Goal: Task Accomplishment & Management: Complete application form

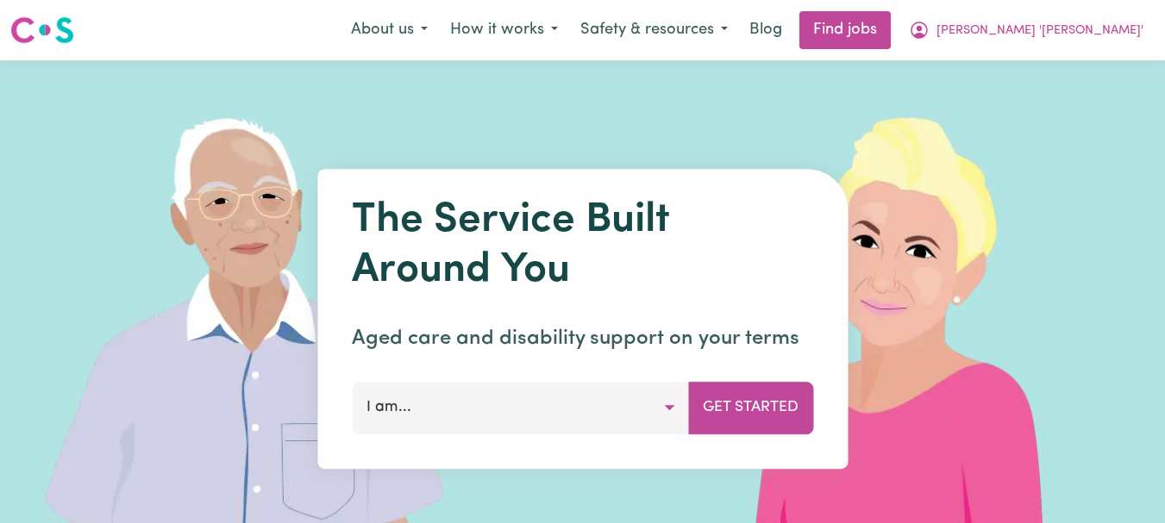
click at [1069, 32] on span "[PERSON_NAME] '[PERSON_NAME]'" at bounding box center [1040, 31] width 207 height 19
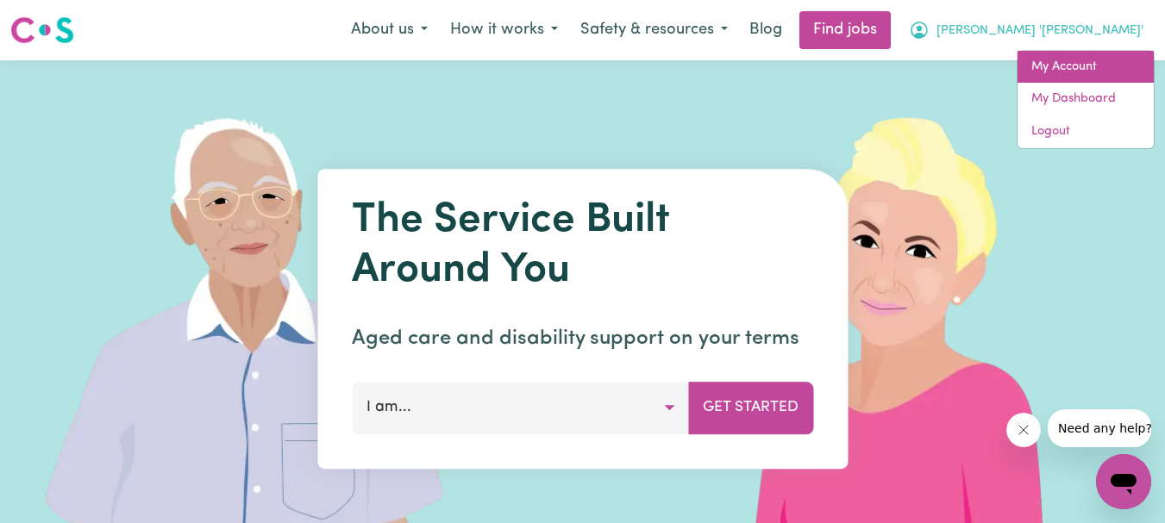
click at [1073, 53] on link "My Account" at bounding box center [1086, 67] width 136 height 33
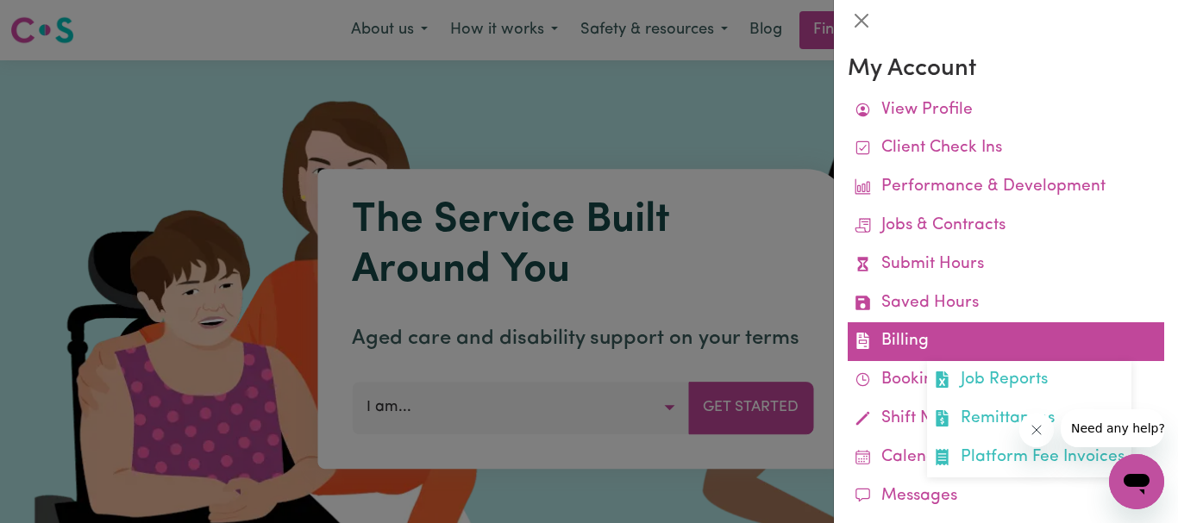
click at [899, 335] on link "Billing Job Reports Remittances Platform Fee Invoices" at bounding box center [1006, 342] width 317 height 39
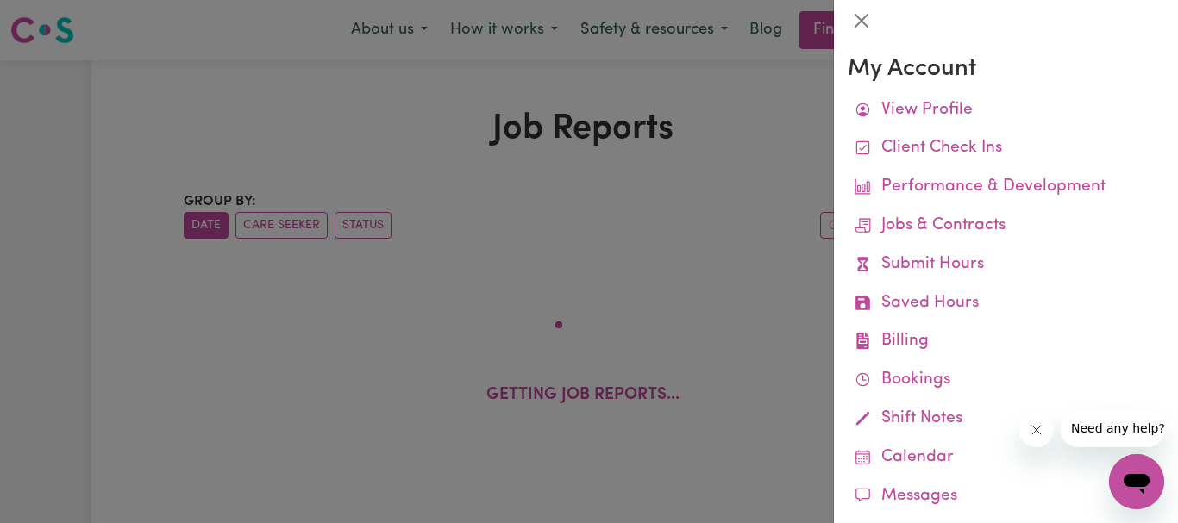
click at [731, 266] on div at bounding box center [589, 261] width 1178 height 523
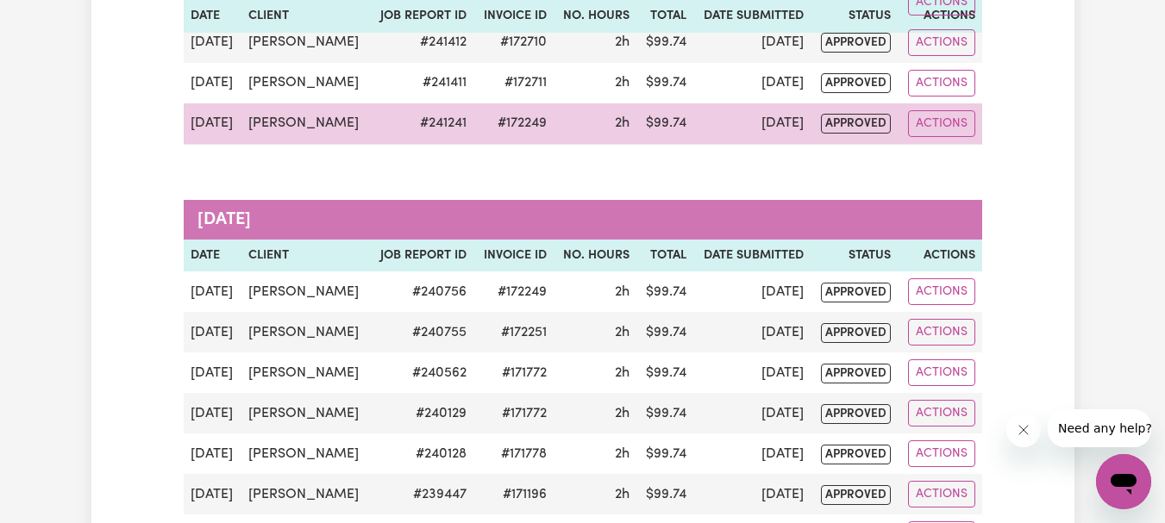
scroll to position [345, 0]
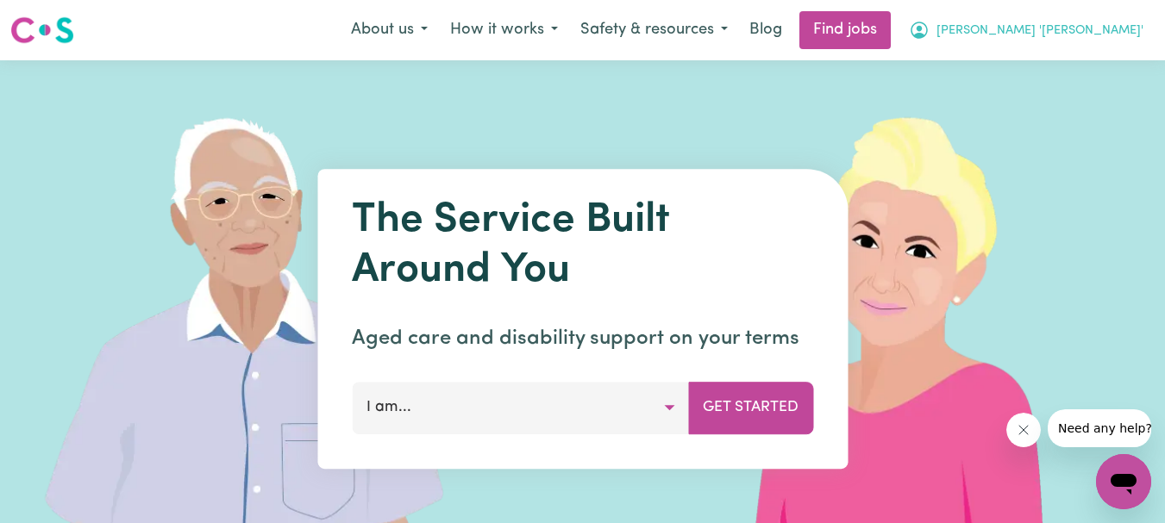
click at [1094, 22] on span "[PERSON_NAME] '[PERSON_NAME]'" at bounding box center [1040, 31] width 207 height 19
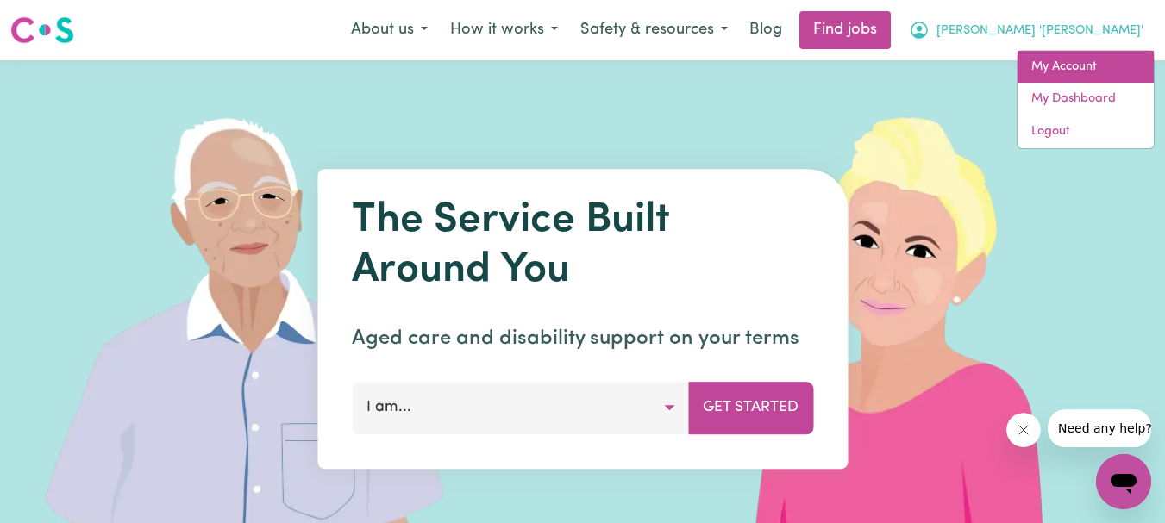
click at [1065, 66] on link "My Account" at bounding box center [1086, 67] width 136 height 33
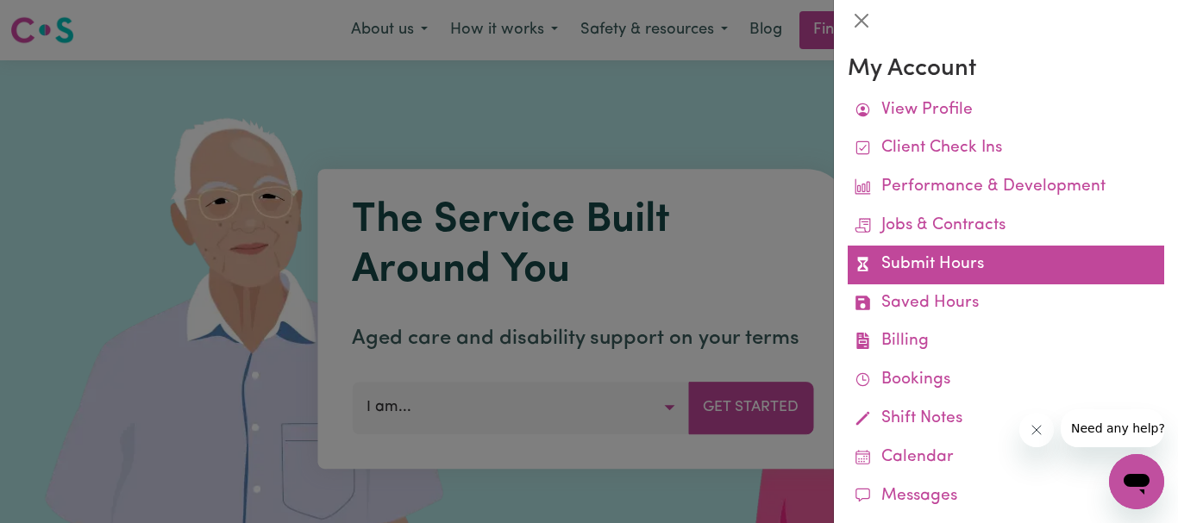
click at [921, 266] on link "Submit Hours" at bounding box center [1006, 265] width 317 height 39
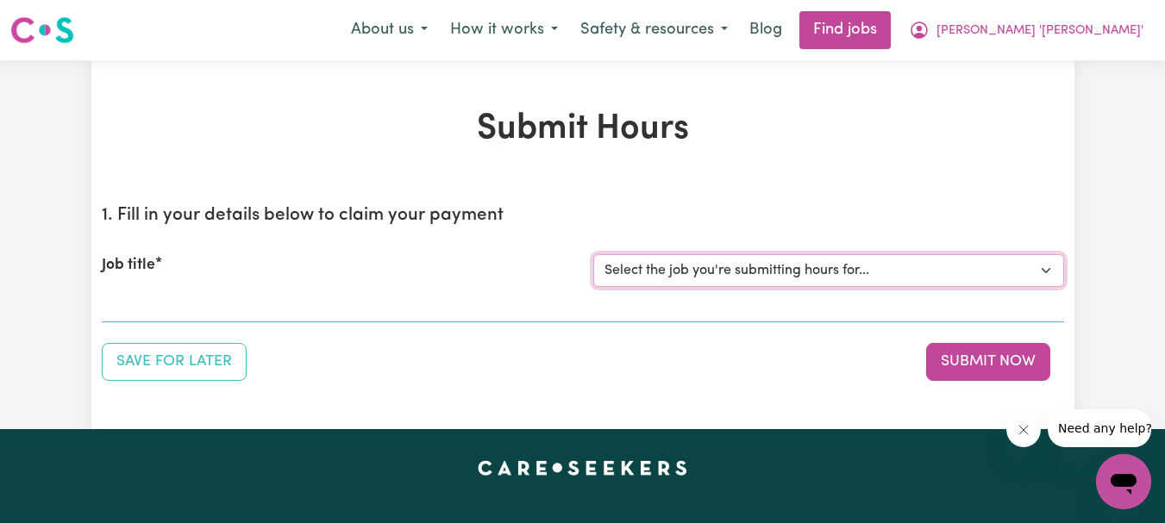
click at [1044, 273] on select "Select the job you're submitting hours for... [[PERSON_NAME]] Support Worker Re…" at bounding box center [828, 270] width 471 height 33
select select "9333"
click at [593, 254] on select "Select the job you're submitting hours for... [[PERSON_NAME]] Support Worker Re…" at bounding box center [828, 270] width 471 height 33
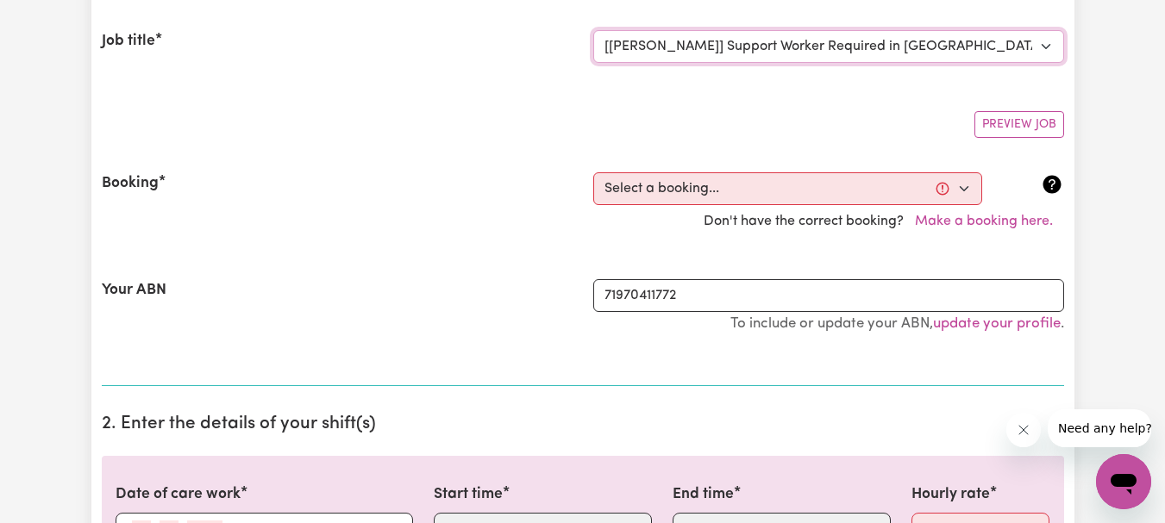
scroll to position [259, 0]
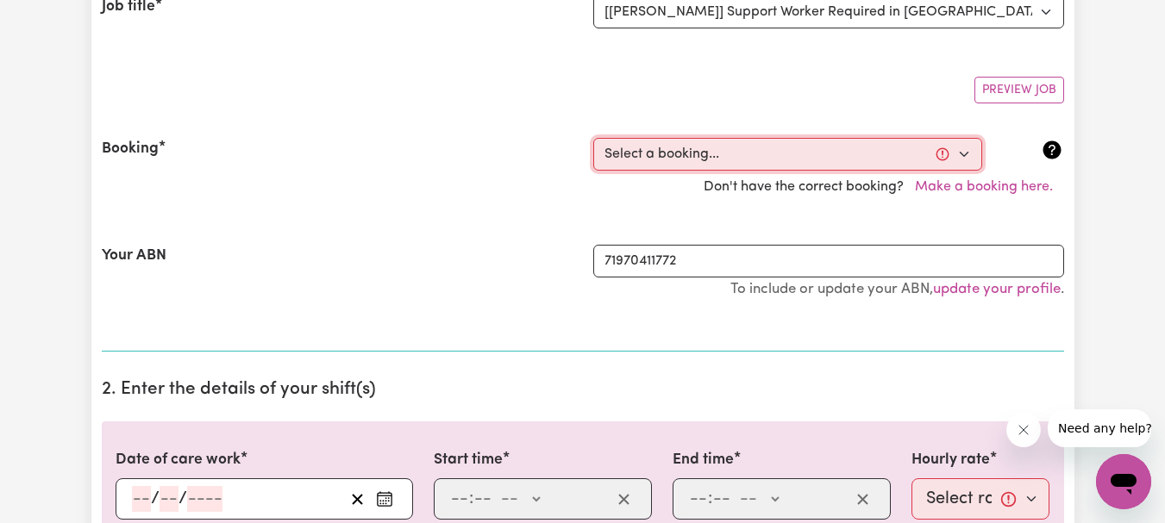
click at [963, 160] on select "Select a booking... [DATE] 07:45am to 09:45am (RECURRING) [DATE] 07:45am to 09:…" at bounding box center [787, 154] width 389 height 33
select select "349046"
click at [593, 138] on select "Select a booking... [DATE] 07:45am to 09:45am (RECURRING) [DATE] 07:45am to 09:…" at bounding box center [787, 154] width 389 height 33
type input "[DATE]"
type input "12"
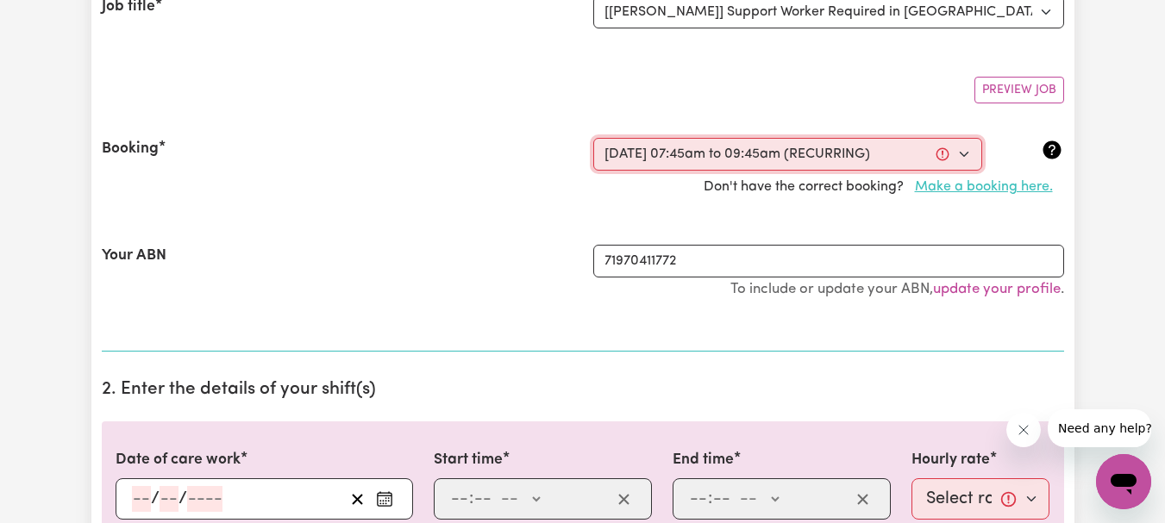
type input "9"
type input "2025"
type input "07:45"
type input "7"
type input "45"
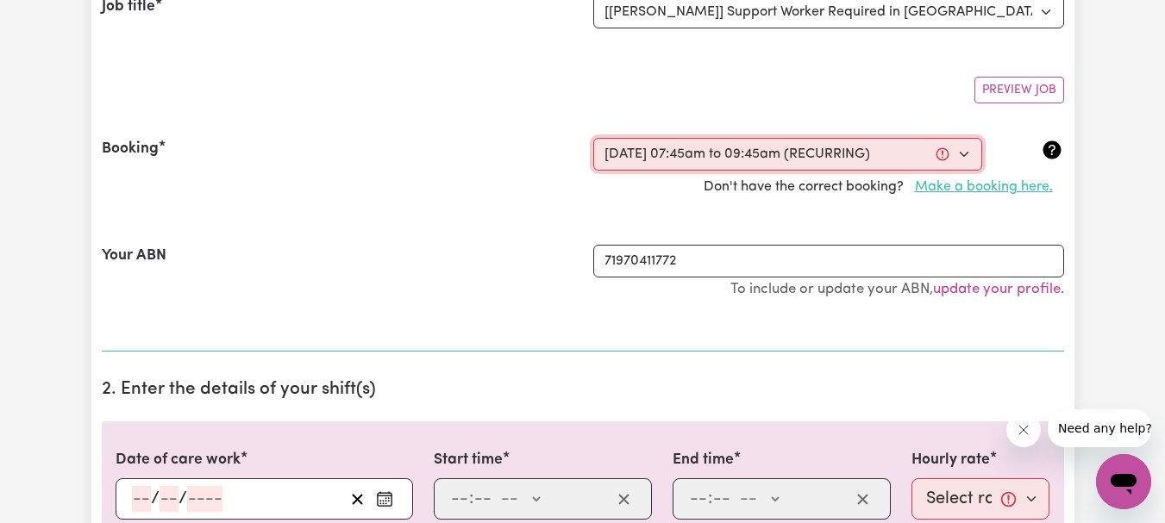
select select "am"
type input "09:45"
type input "9"
type input "45"
select select "am"
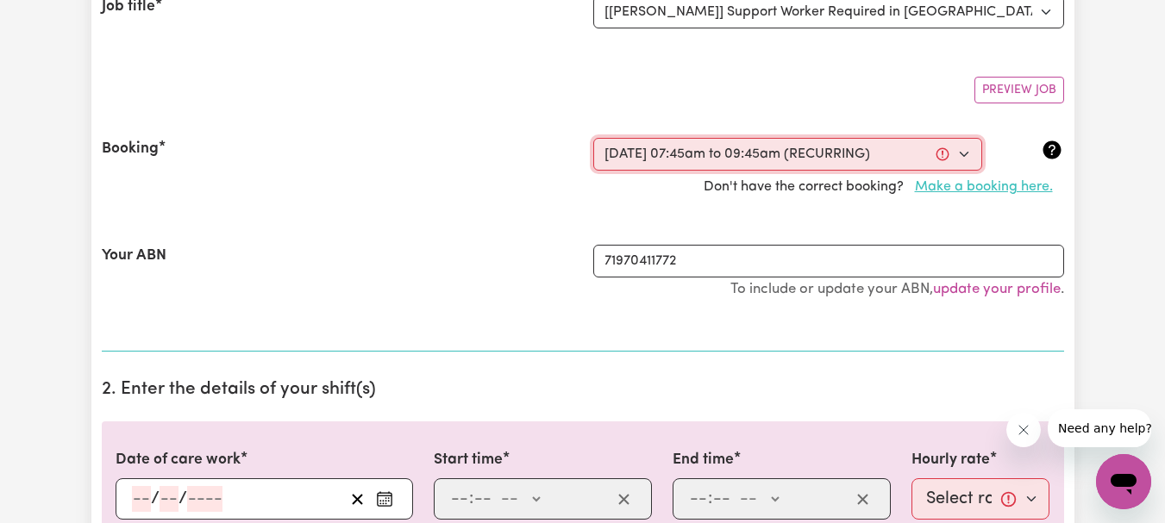
select select "54.8-Weekday"
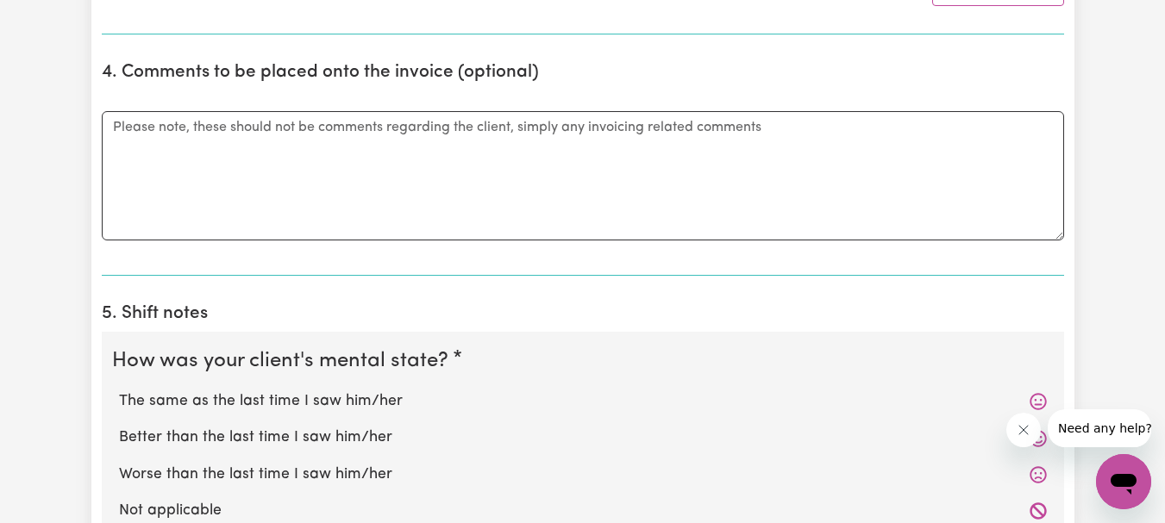
scroll to position [1121, 0]
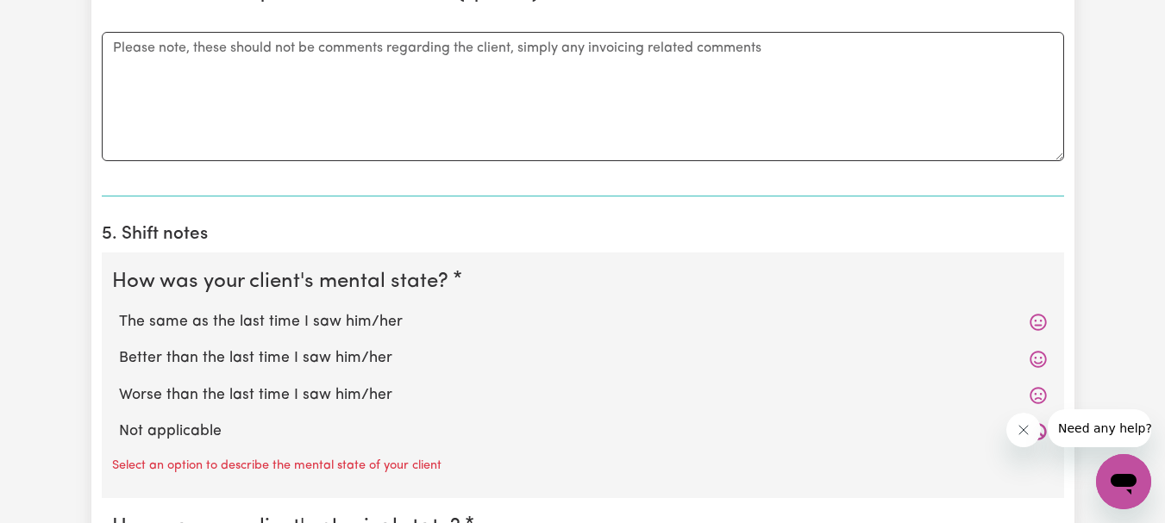
click at [377, 319] on label "The same as the last time I saw him/her" at bounding box center [583, 322] width 928 height 22
click at [119, 311] on input "The same as the last time I saw him/her" at bounding box center [118, 310] width 1 height 1
radio input "true"
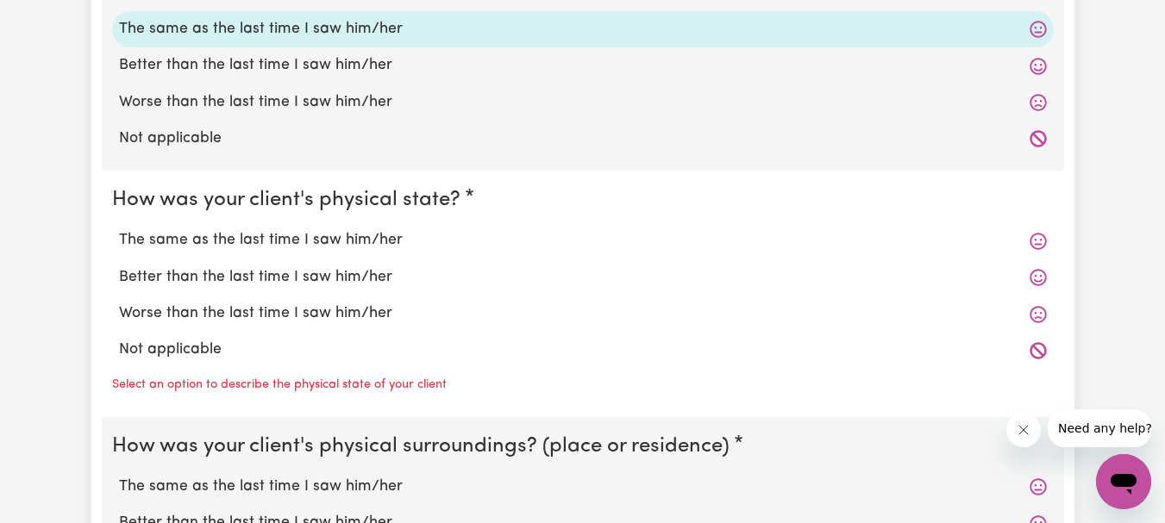
scroll to position [1466, 0]
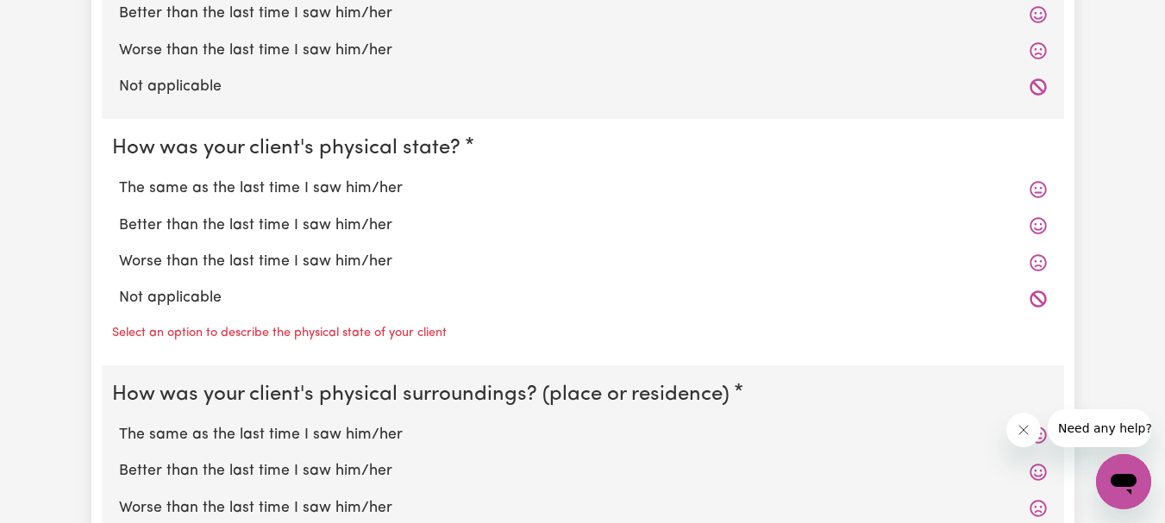
click at [335, 187] on label "The same as the last time I saw him/her" at bounding box center [583, 189] width 928 height 22
click at [119, 178] on input "The same as the last time I saw him/her" at bounding box center [118, 177] width 1 height 1
radio input "true"
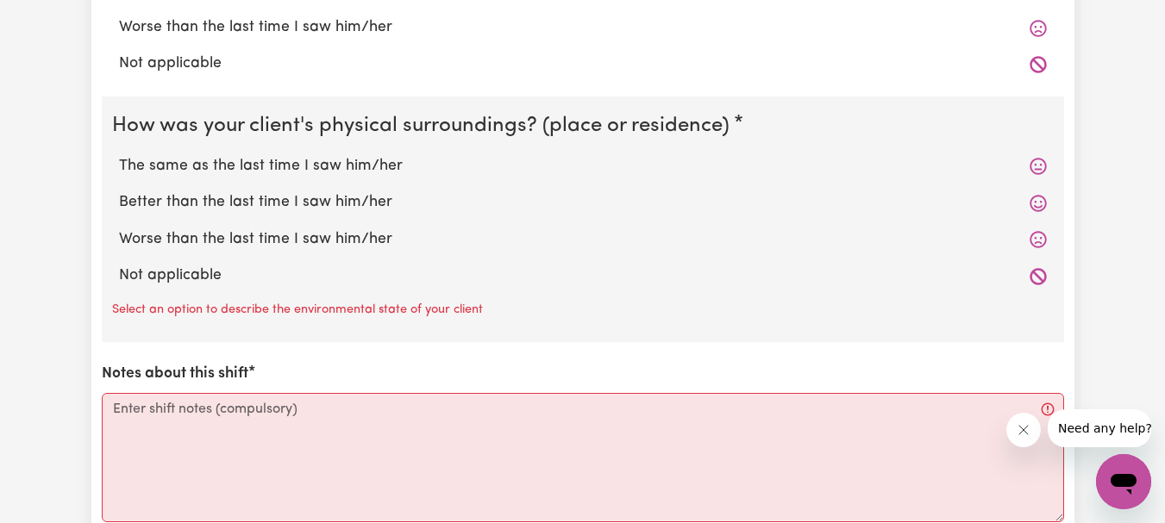
scroll to position [1725, 0]
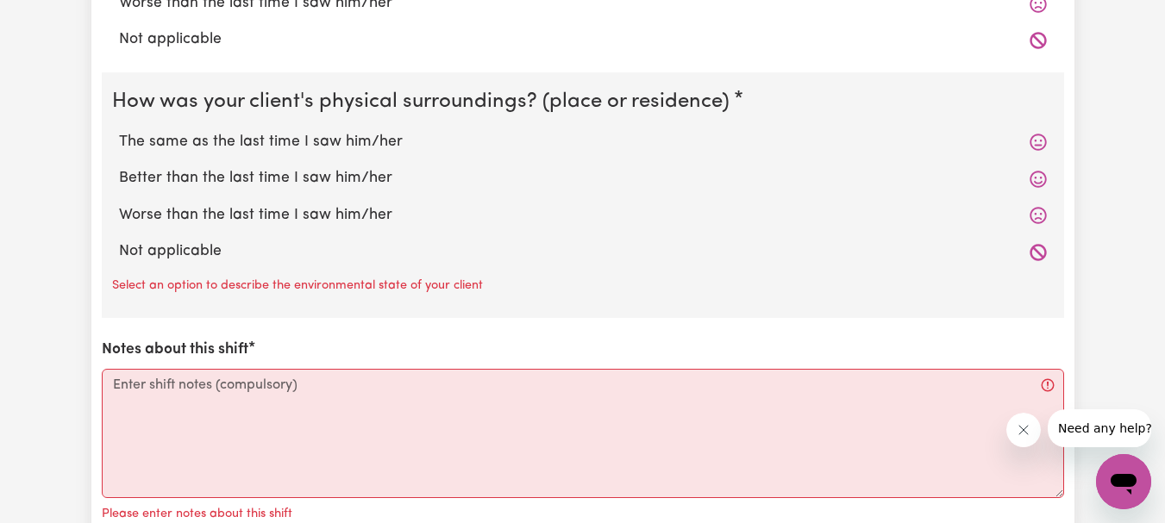
click at [348, 141] on label "The same as the last time I saw him/her" at bounding box center [583, 142] width 928 height 22
click at [119, 131] on input "The same as the last time I saw him/her" at bounding box center [118, 130] width 1 height 1
radio input "true"
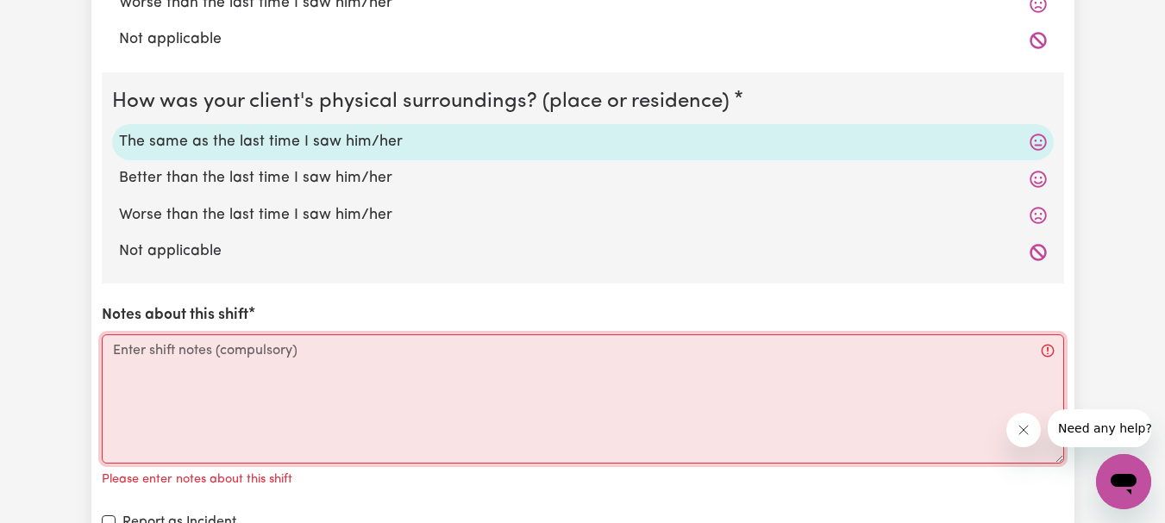
click at [179, 350] on textarea "Notes about this shift" at bounding box center [583, 399] width 962 height 129
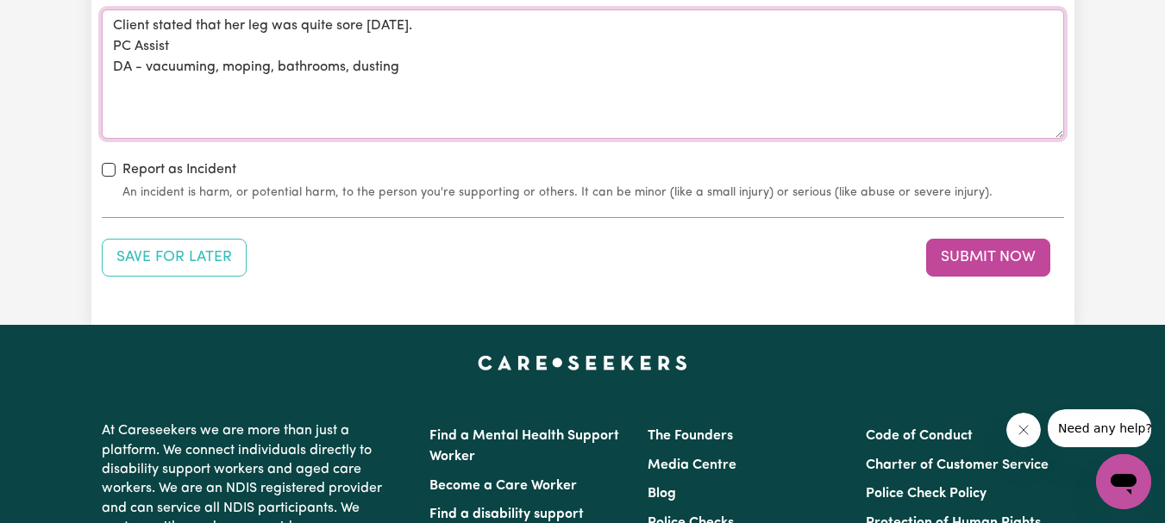
scroll to position [2156, 0]
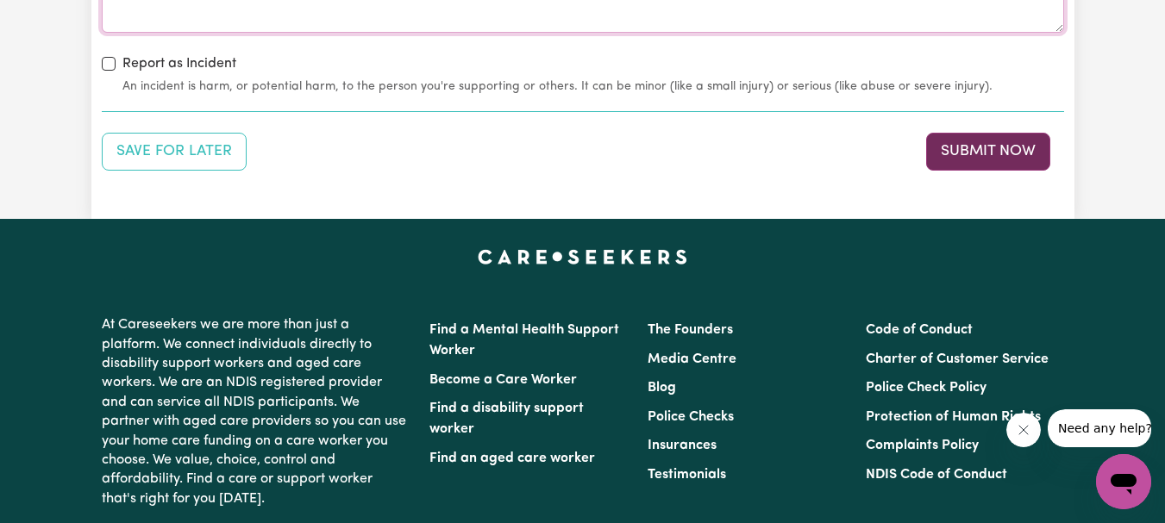
type textarea "Client stated that her leg was quite sore [DATE]. PC Assist DA - vacuuming, mop…"
click at [952, 139] on button "Submit Now" at bounding box center [988, 152] width 124 height 38
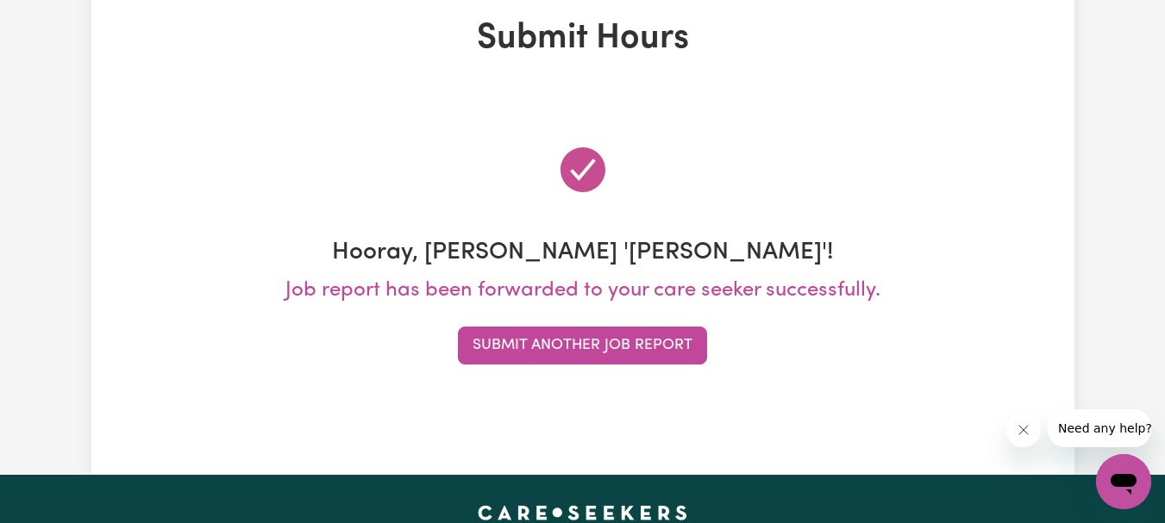
scroll to position [0, 0]
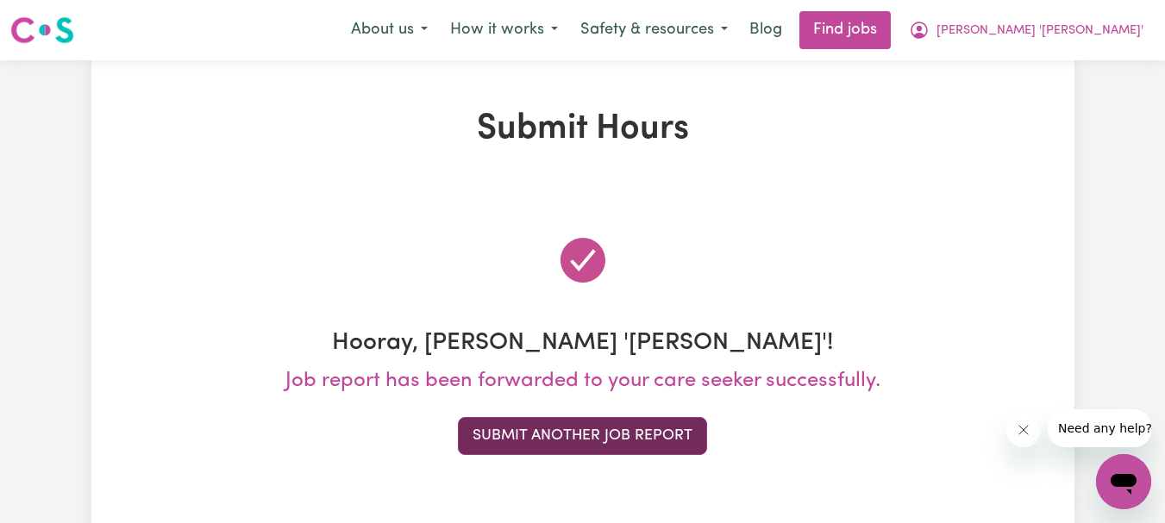
click at [611, 430] on button "Submit Another Job Report" at bounding box center [582, 436] width 249 height 38
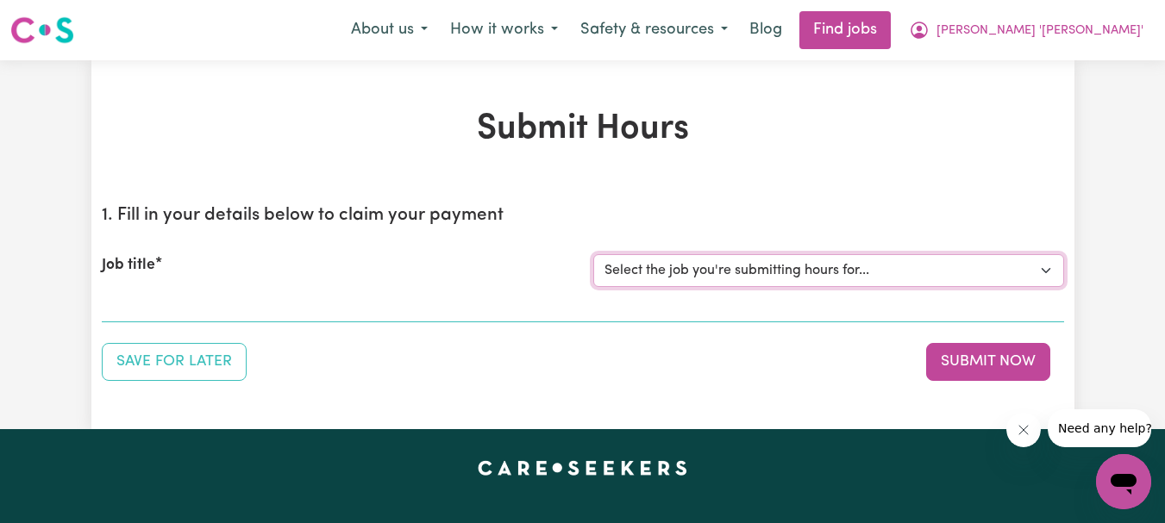
click at [1048, 273] on select "Select the job you're submitting hours for... [[PERSON_NAME]] Support Worker Re…" at bounding box center [828, 270] width 471 height 33
select select "9506"
click at [593, 254] on select "Select the job you're submitting hours for... [[PERSON_NAME]] Support Worker Re…" at bounding box center [828, 270] width 471 height 33
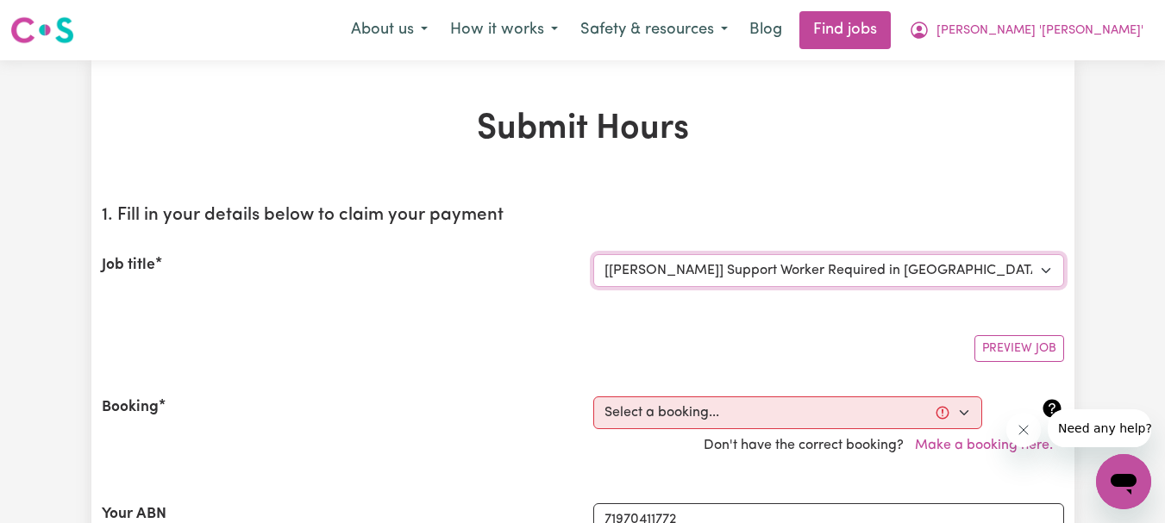
scroll to position [259, 0]
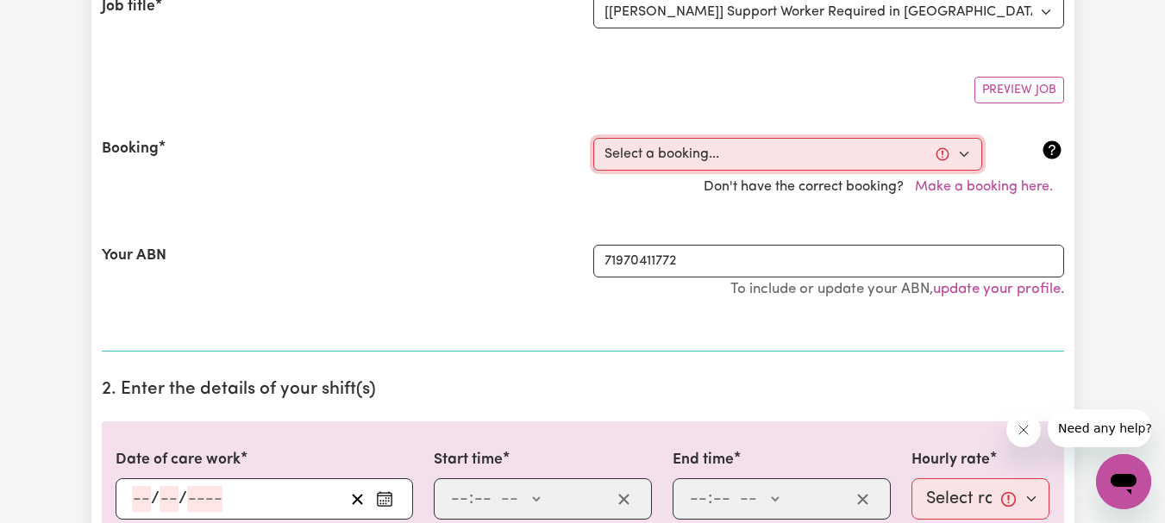
click at [963, 156] on select "Select a booking... [DATE] 10:30am to 12:30pm (RECURRING) [DATE] 10:30am to 12:…" at bounding box center [787, 154] width 389 height 33
select select "349826"
click at [593, 138] on select "Select a booking... [DATE] 10:30am to 12:30pm (RECURRING) [DATE] 10:30am to 12:…" at bounding box center [787, 154] width 389 height 33
type input "[DATE]"
type input "12"
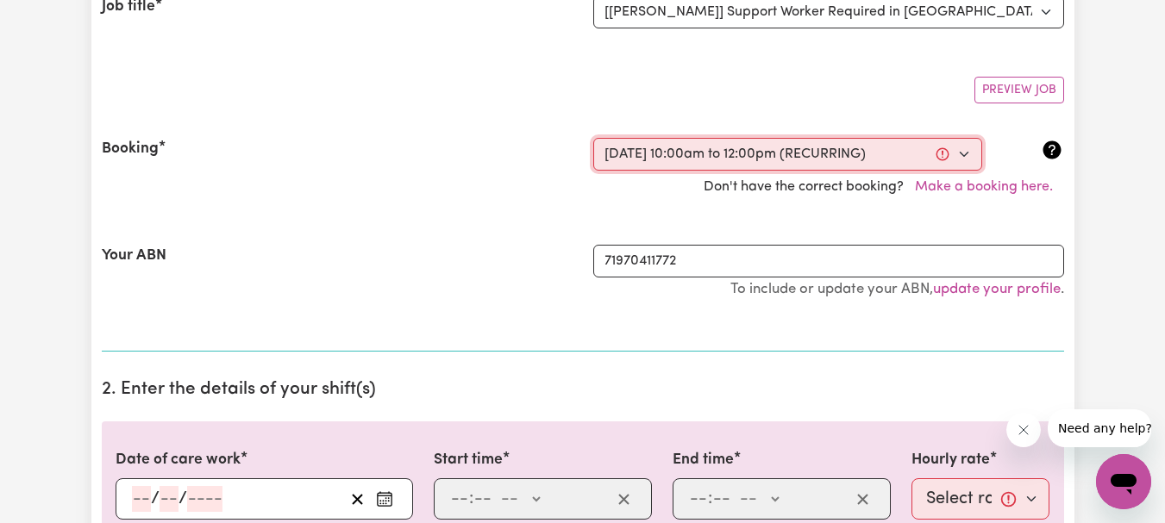
type input "9"
type input "2025"
type input "10:00"
type input "10"
type input "0"
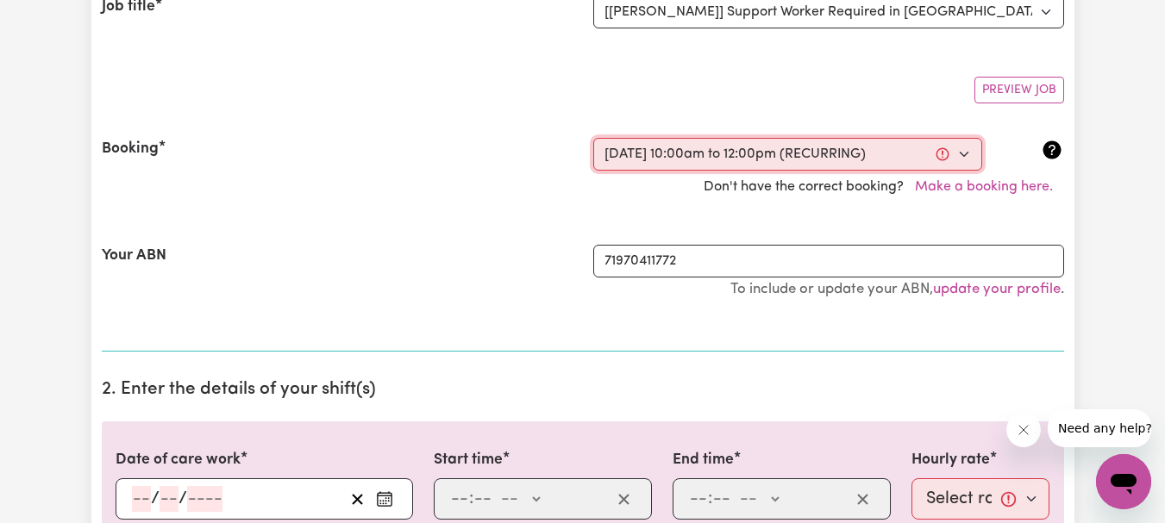
select select "am"
type input "12:00"
type input "12"
type input "0"
select select "pm"
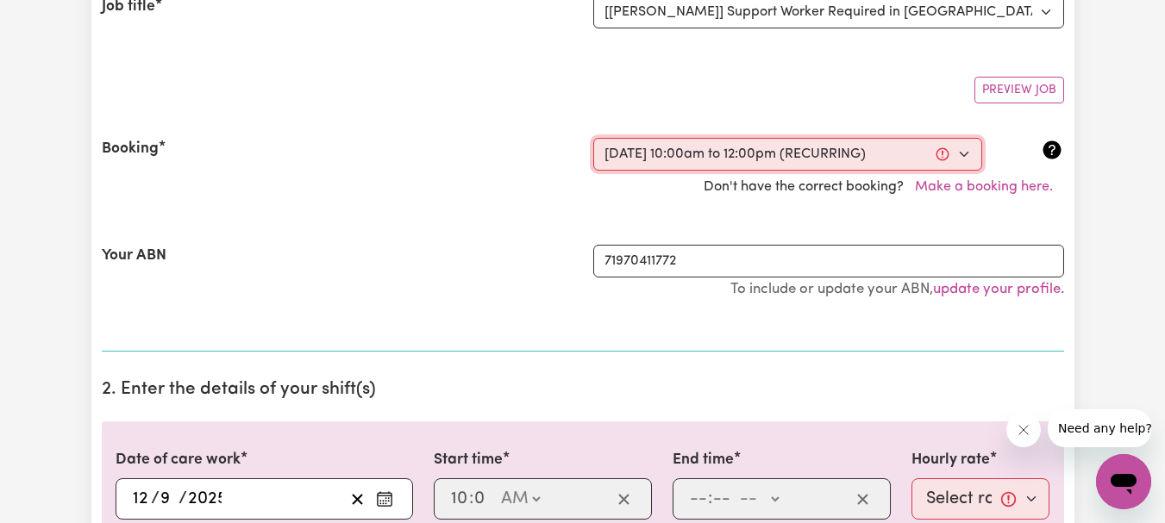
select select "54.8-Weekday"
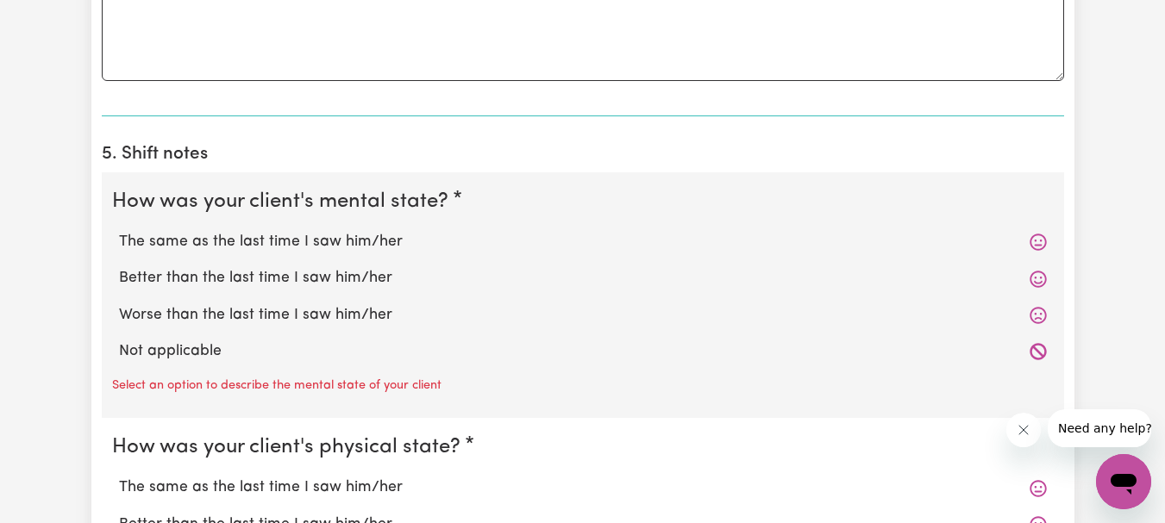
scroll to position [1207, 0]
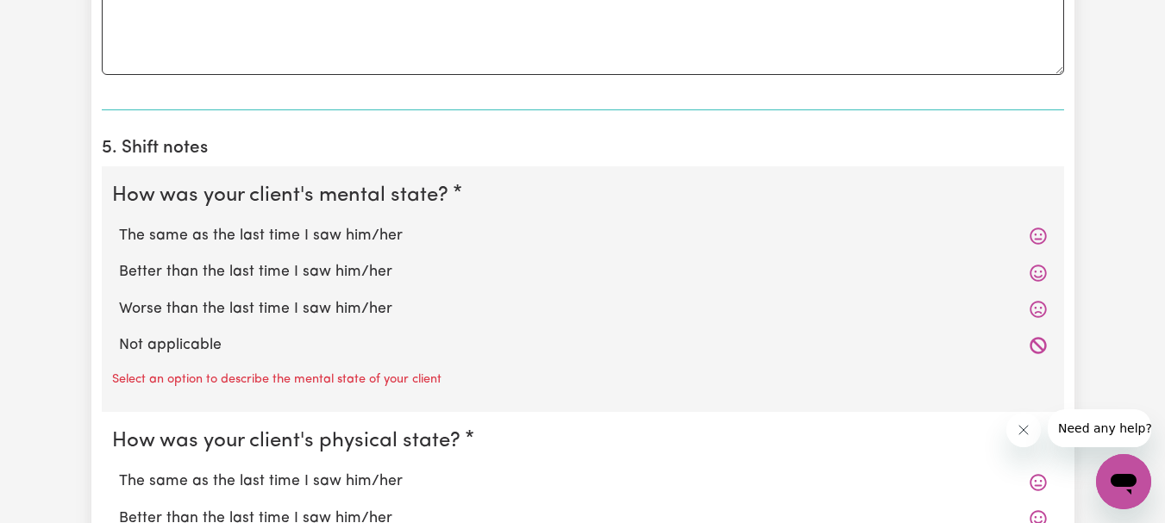
click at [297, 234] on label "The same as the last time I saw him/her" at bounding box center [583, 236] width 928 height 22
click at [119, 225] on input "The same as the last time I saw him/her" at bounding box center [118, 224] width 1 height 1
radio input "true"
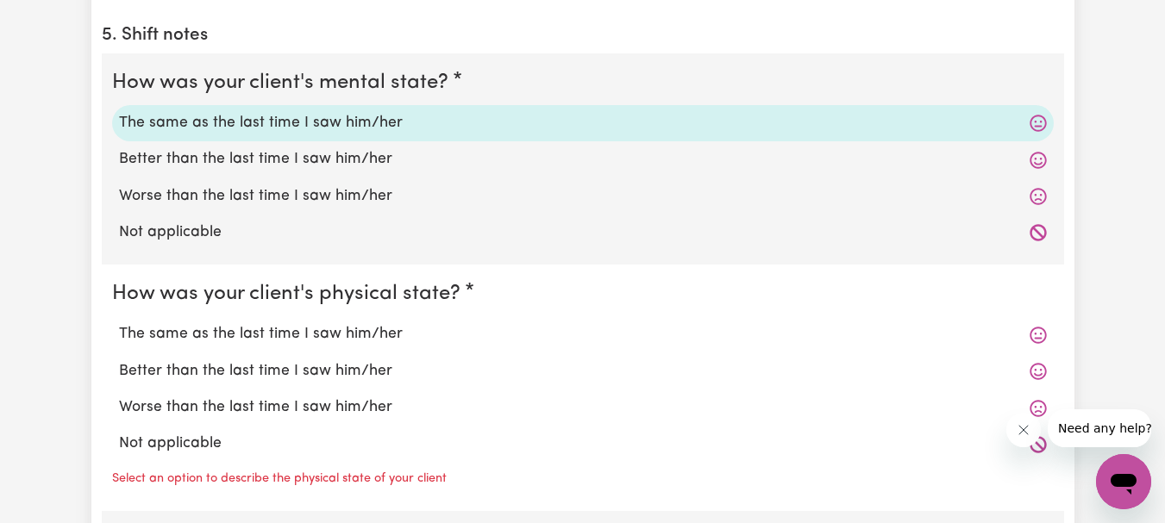
scroll to position [1466, 0]
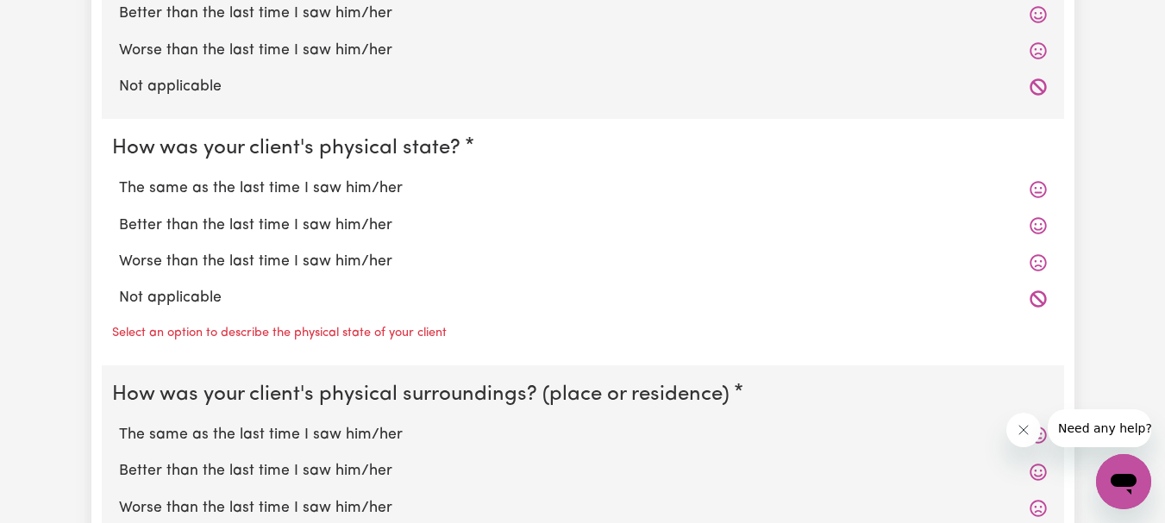
click at [299, 191] on label "The same as the last time I saw him/her" at bounding box center [583, 189] width 928 height 22
click at [119, 178] on input "The same as the last time I saw him/her" at bounding box center [118, 177] width 1 height 1
radio input "true"
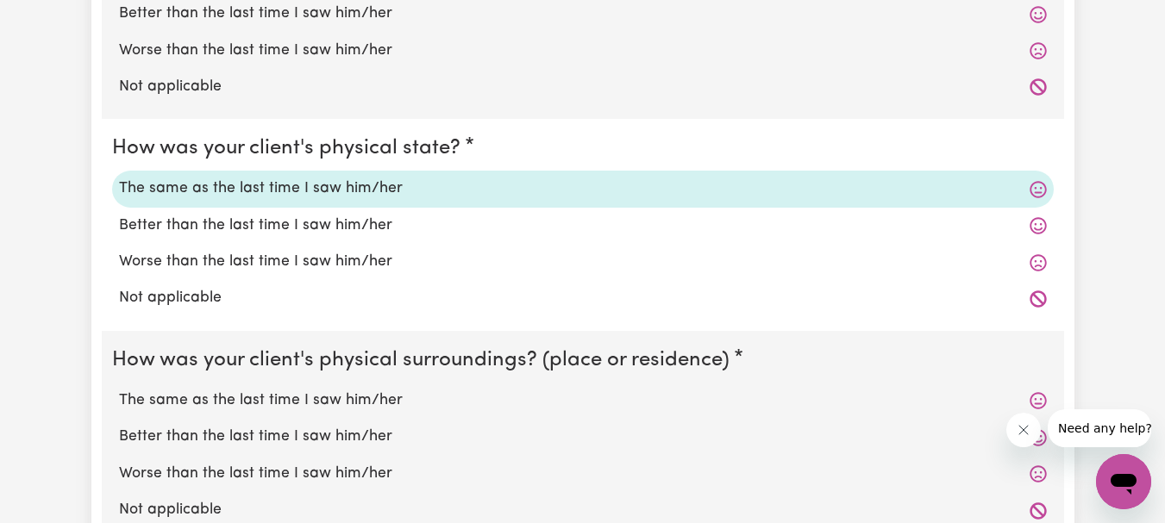
click at [273, 400] on label "The same as the last time I saw him/her" at bounding box center [583, 401] width 928 height 22
click at [119, 390] on input "The same as the last time I saw him/her" at bounding box center [118, 389] width 1 height 1
radio input "true"
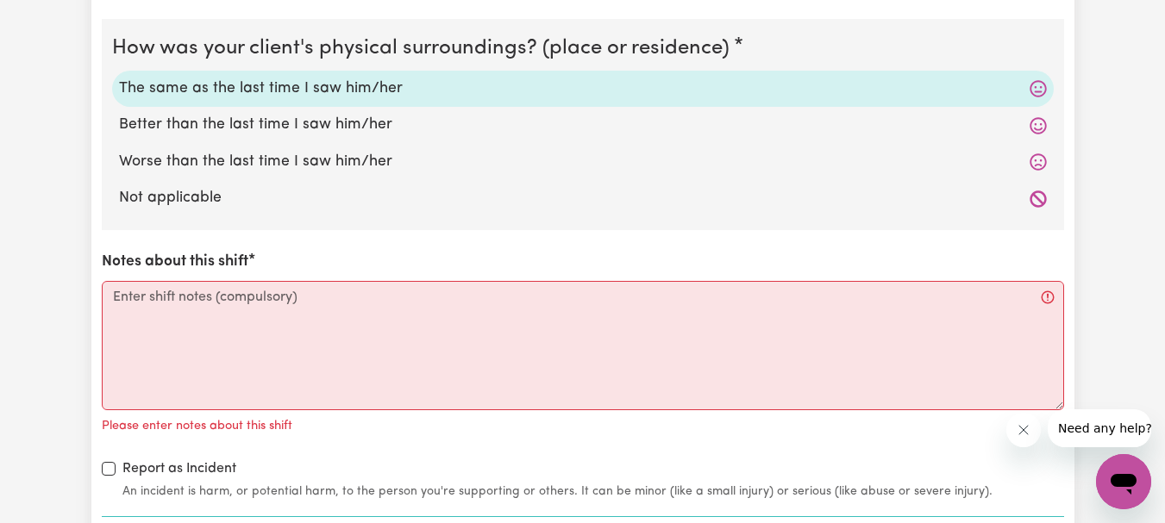
scroll to position [1811, 0]
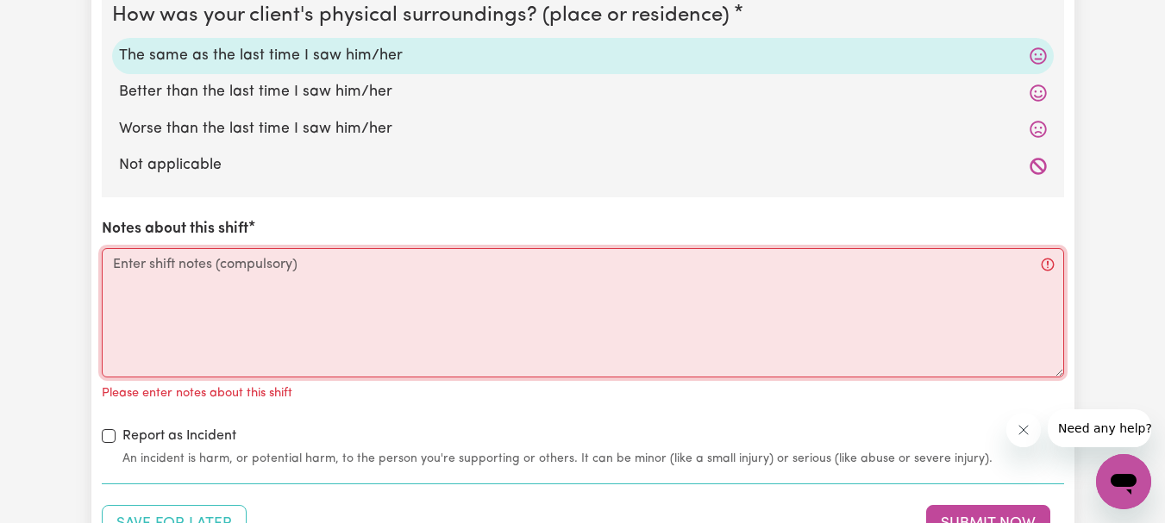
click at [219, 267] on textarea "Notes about this shift" at bounding box center [583, 312] width 962 height 129
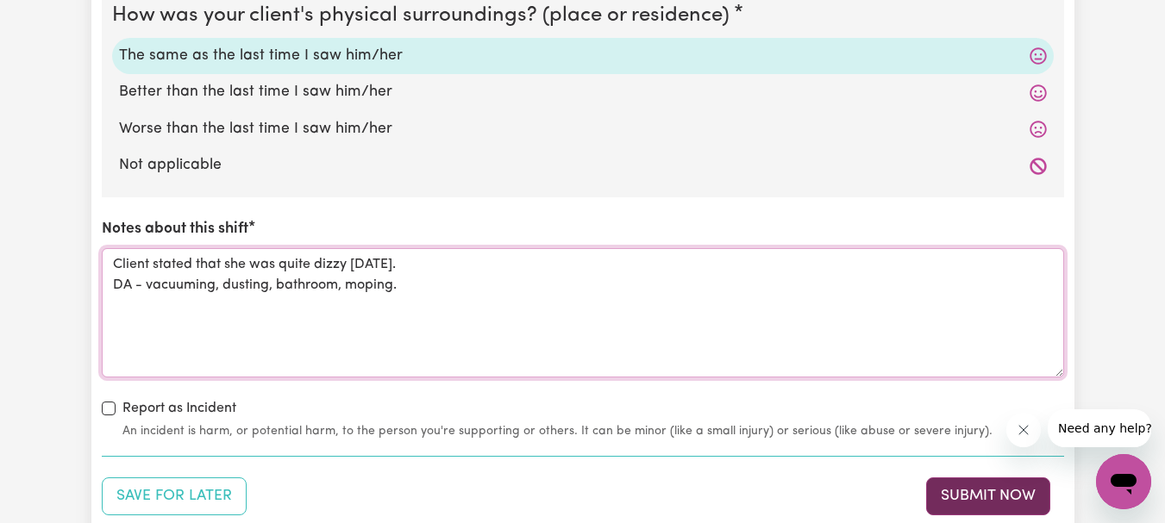
type textarea "Client stated that she was quite dizzy [DATE]. DA - vacuuming, dusting, bathroo…"
click at [980, 496] on button "Submit Now" at bounding box center [988, 497] width 124 height 38
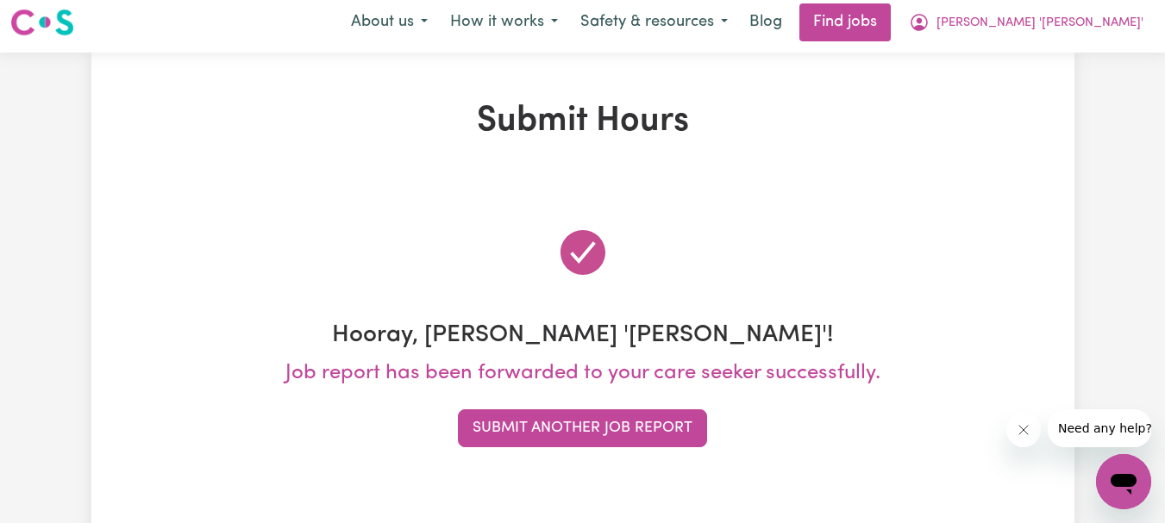
scroll to position [0, 0]
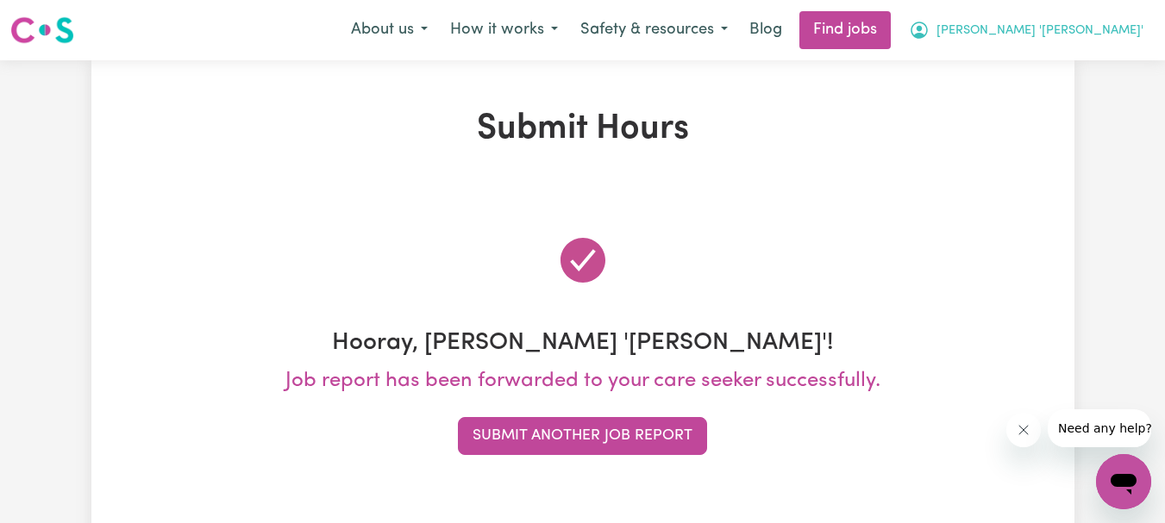
click at [1085, 28] on span "[PERSON_NAME] '[PERSON_NAME]'" at bounding box center [1040, 31] width 207 height 19
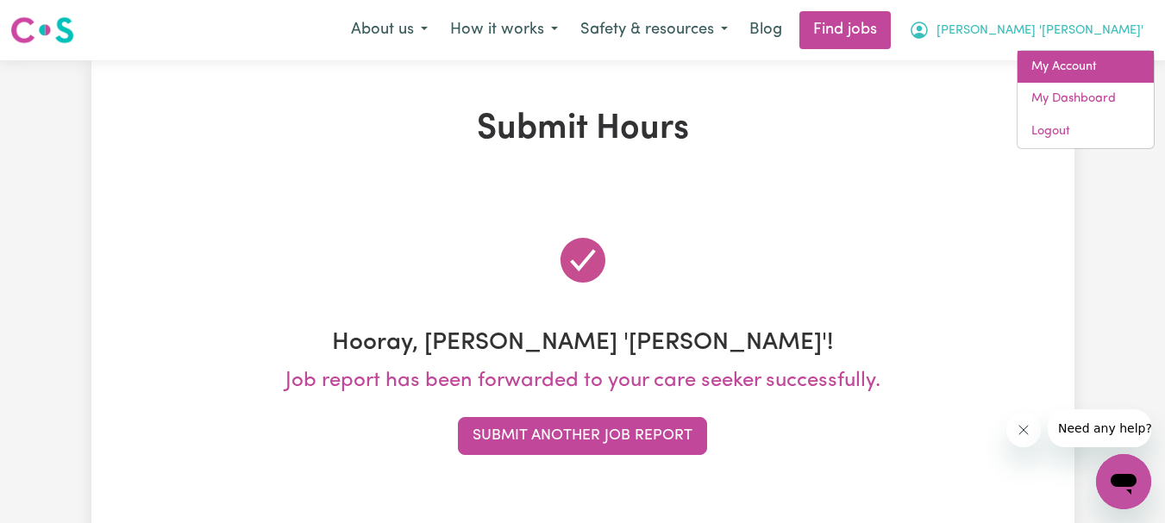
click at [1081, 58] on link "My Account" at bounding box center [1086, 67] width 136 height 33
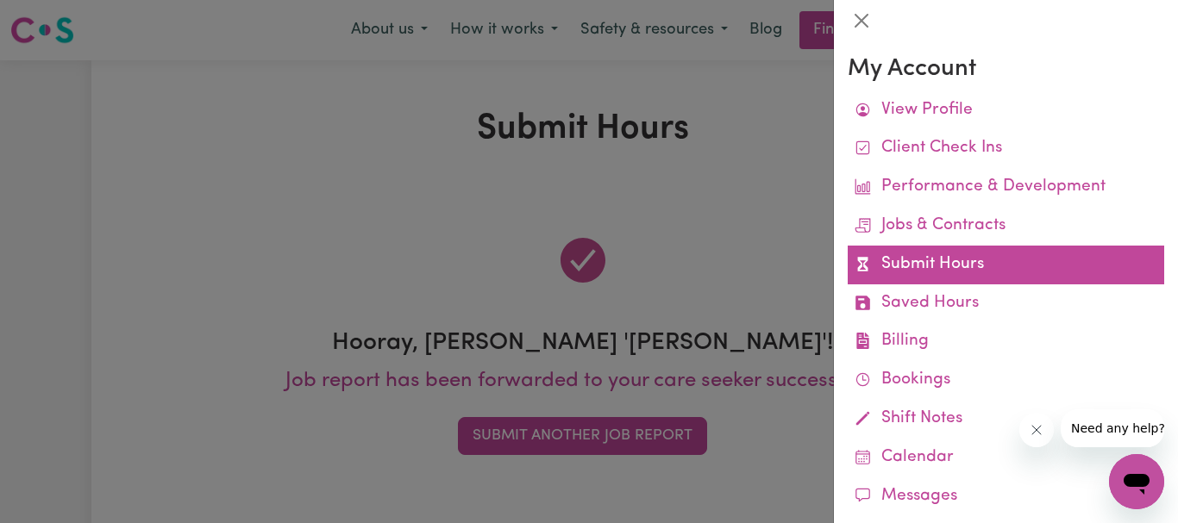
click at [943, 264] on link "Submit Hours" at bounding box center [1006, 265] width 317 height 39
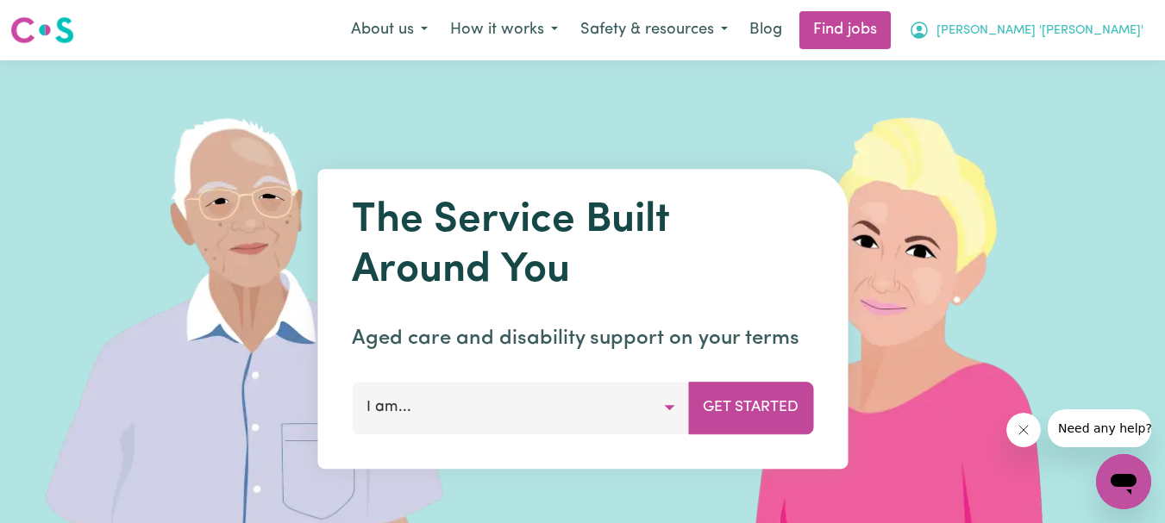
click at [1088, 28] on span "[PERSON_NAME] '[PERSON_NAME]'" at bounding box center [1040, 31] width 207 height 19
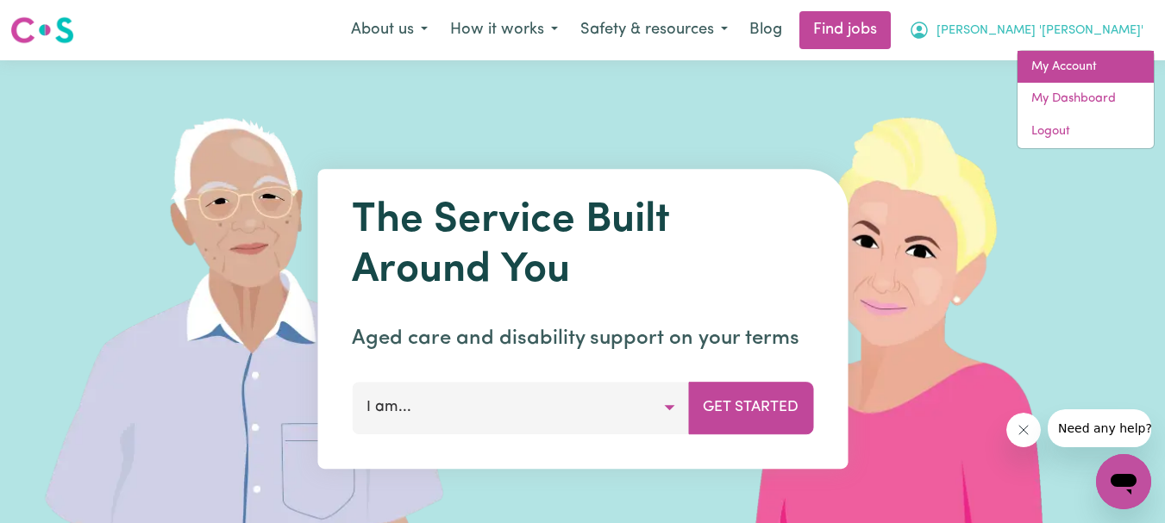
click at [1070, 60] on link "My Account" at bounding box center [1086, 67] width 136 height 33
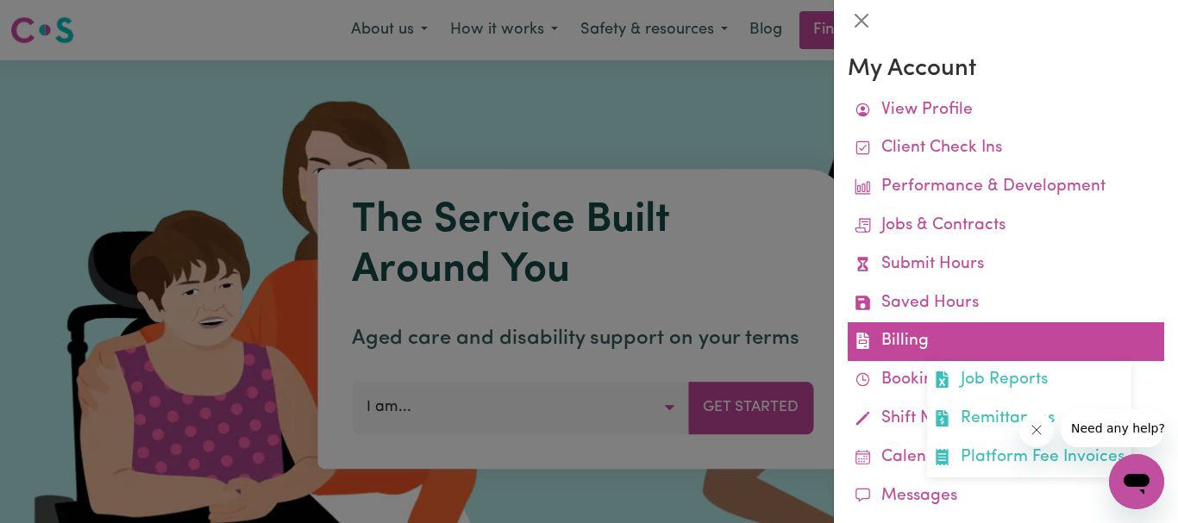
click at [902, 332] on link "Billing Job Reports Remittances Platform Fee Invoices" at bounding box center [1006, 342] width 317 height 39
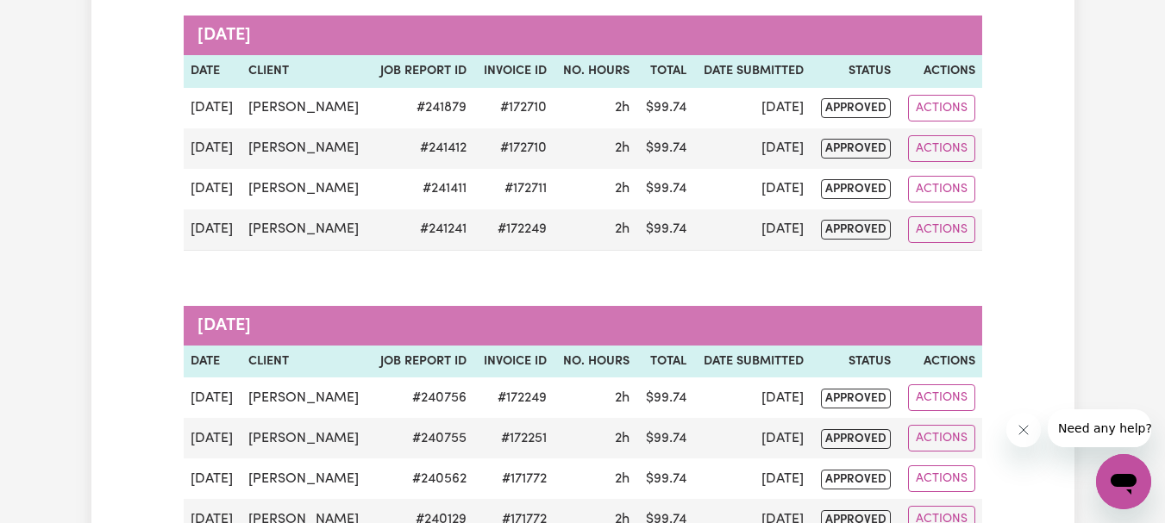
scroll to position [259, 0]
